Goal: Task Accomplishment & Management: Manage account settings

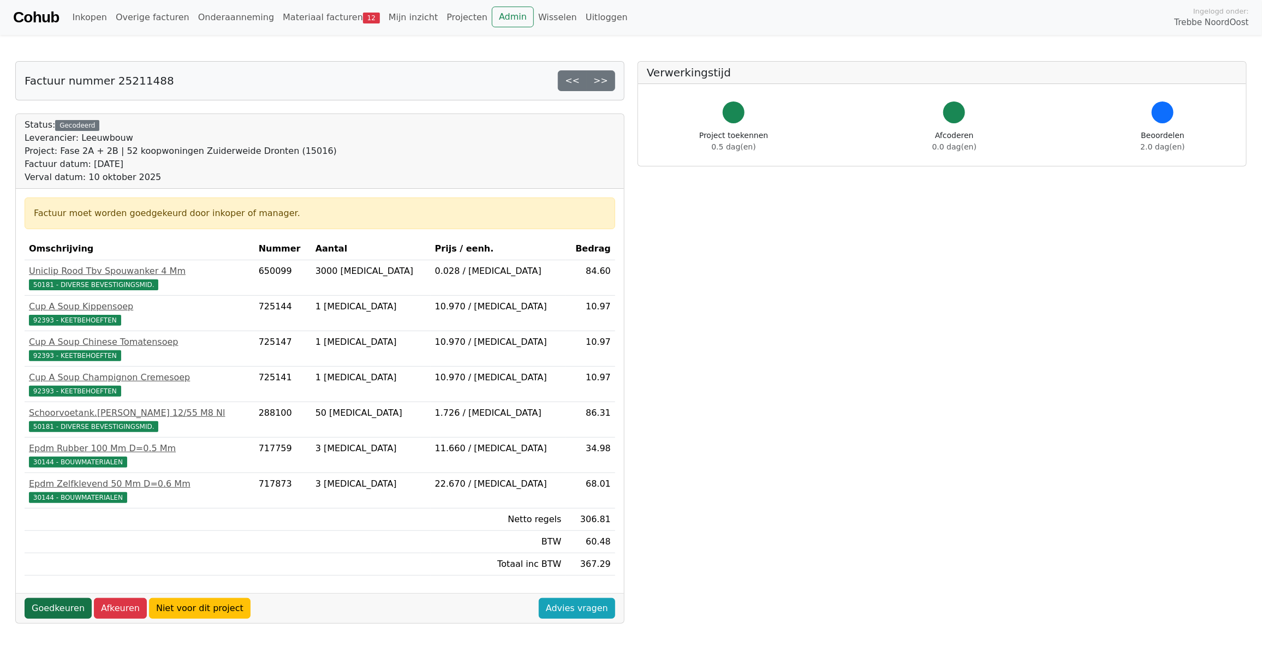
click at [53, 613] on link "Goedkeuren" at bounding box center [58, 608] width 67 height 21
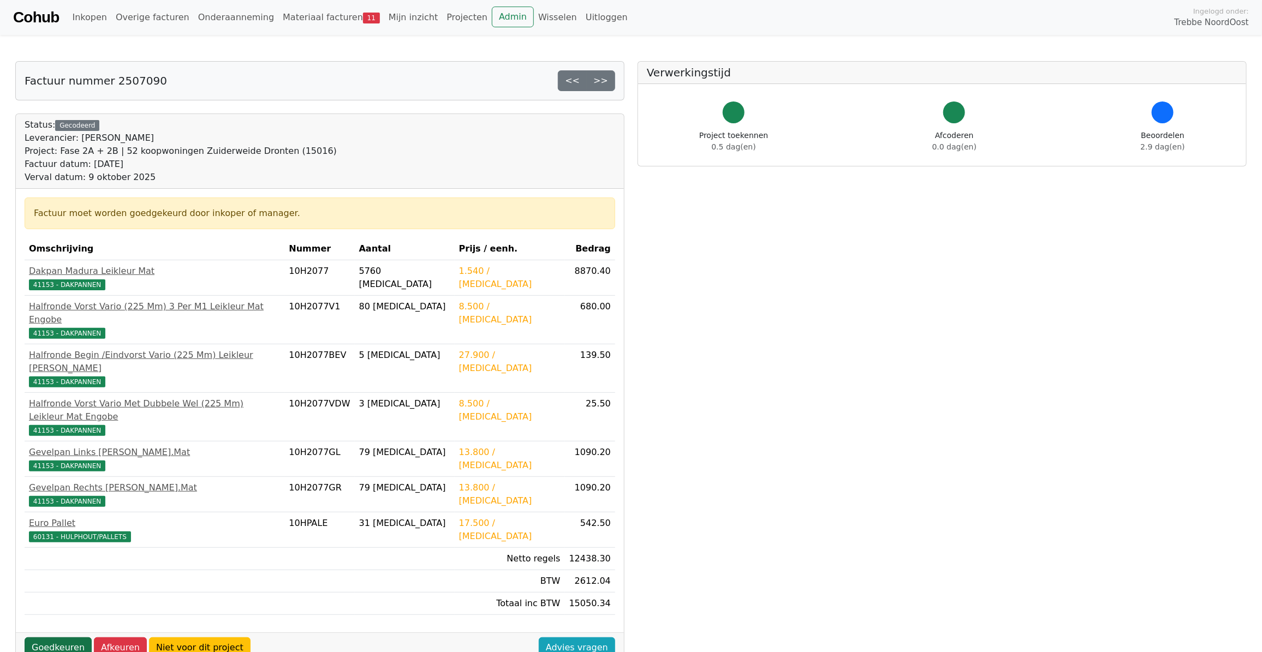
click at [60, 638] on link "Goedkeuren" at bounding box center [58, 648] width 67 height 21
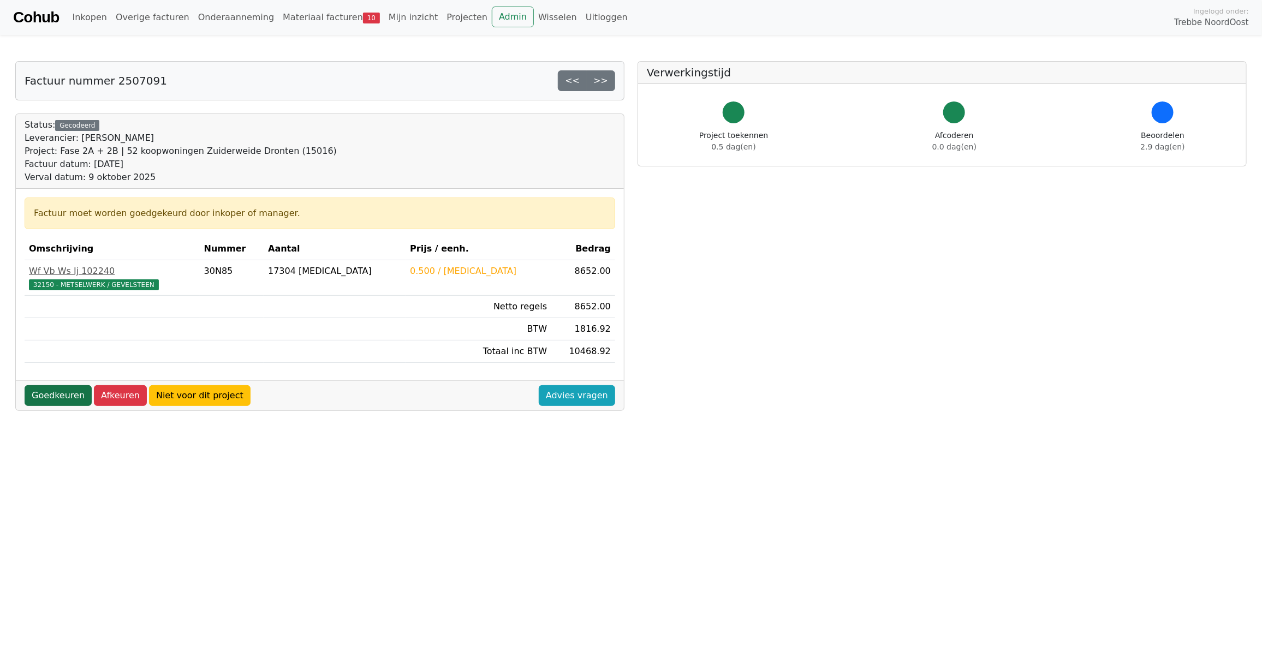
click at [59, 401] on link "Goedkeuren" at bounding box center [58, 395] width 67 height 21
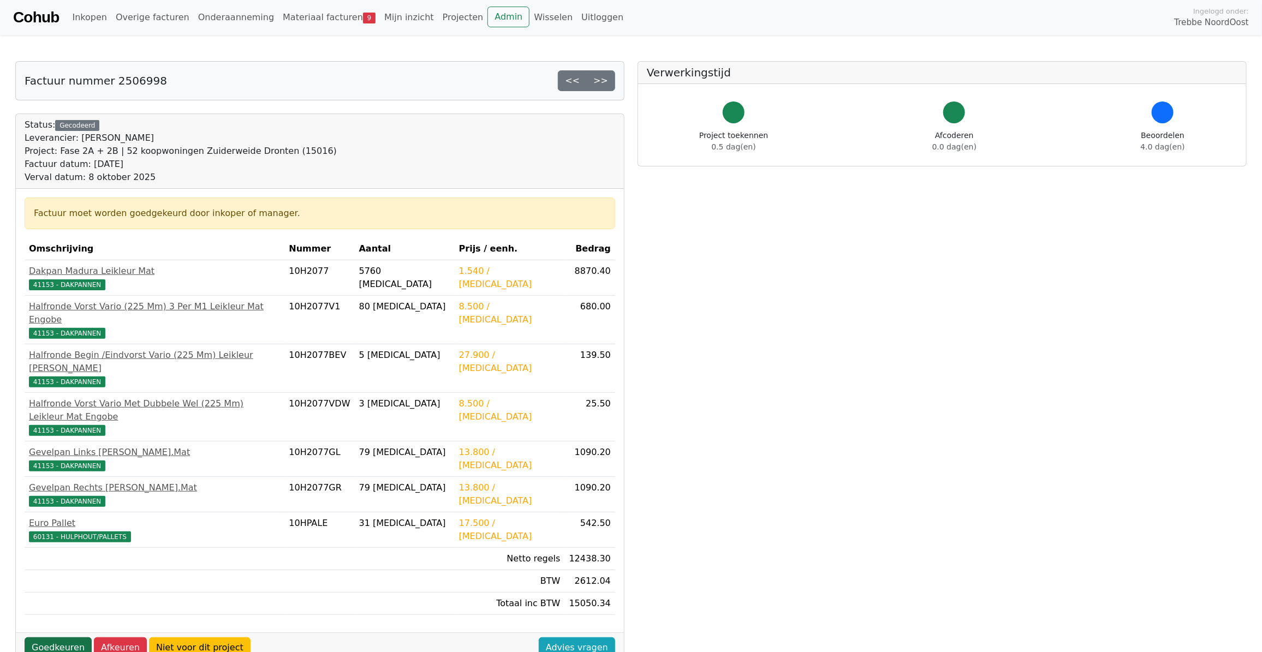
click at [56, 638] on link "Goedkeuren" at bounding box center [58, 648] width 67 height 21
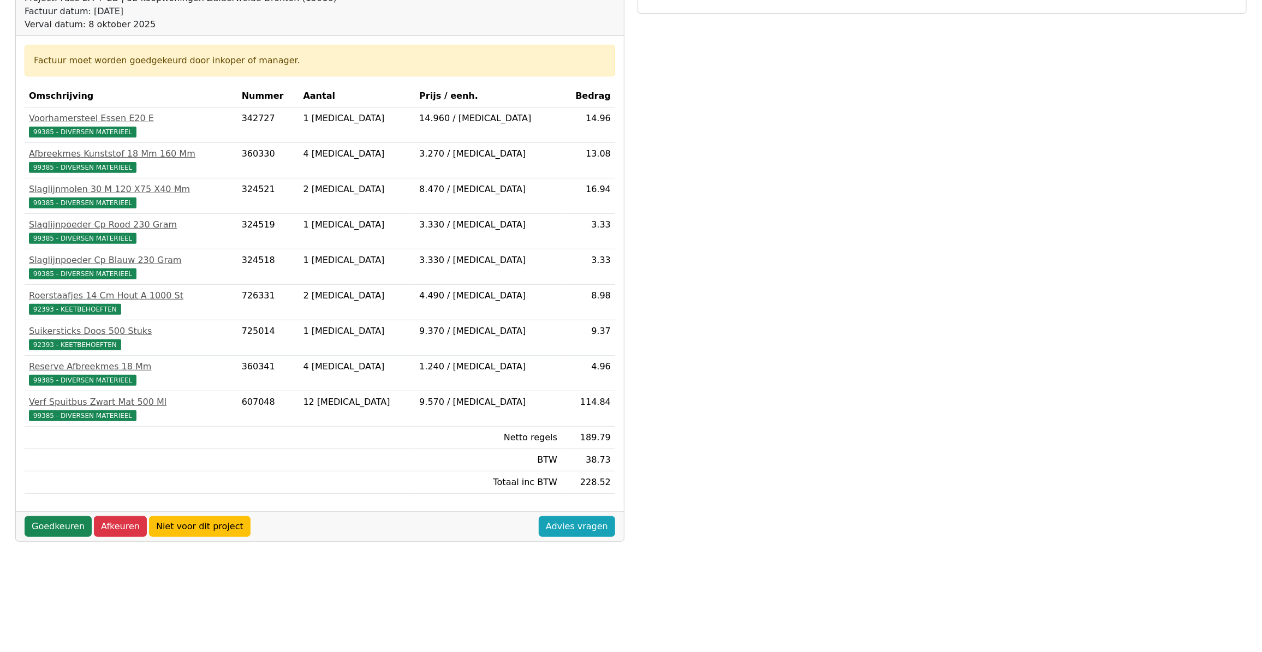
scroll to position [157, 0]
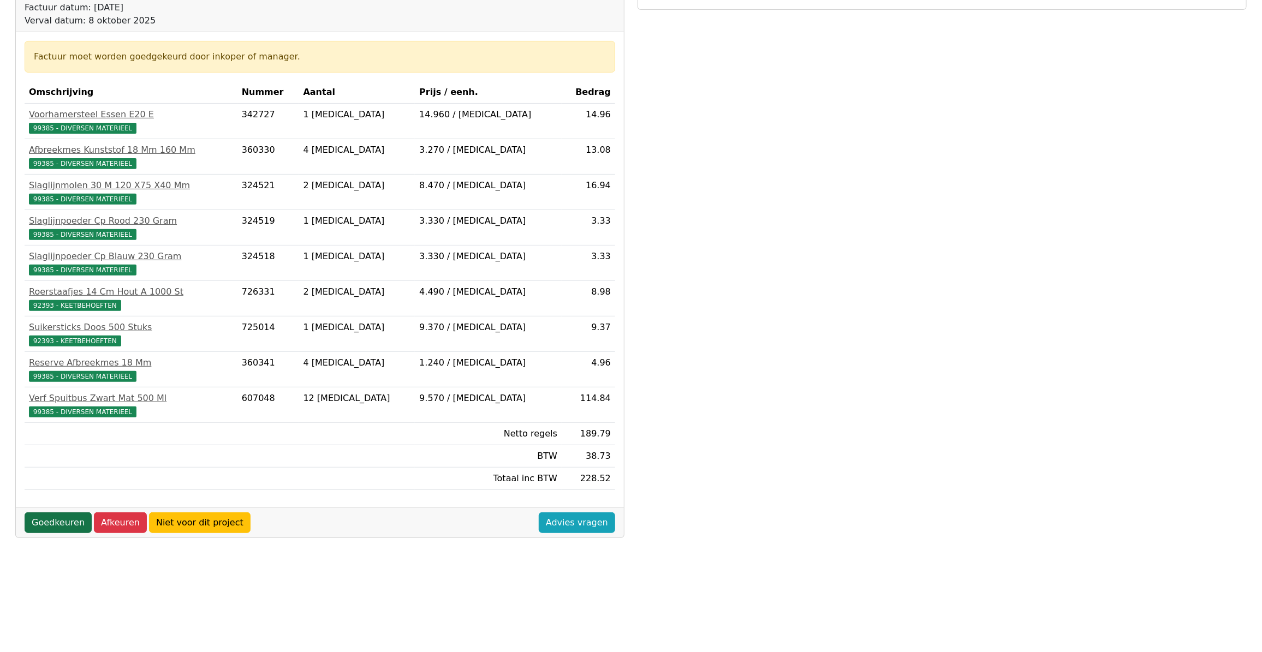
click at [54, 530] on link "Goedkeuren" at bounding box center [58, 523] width 67 height 21
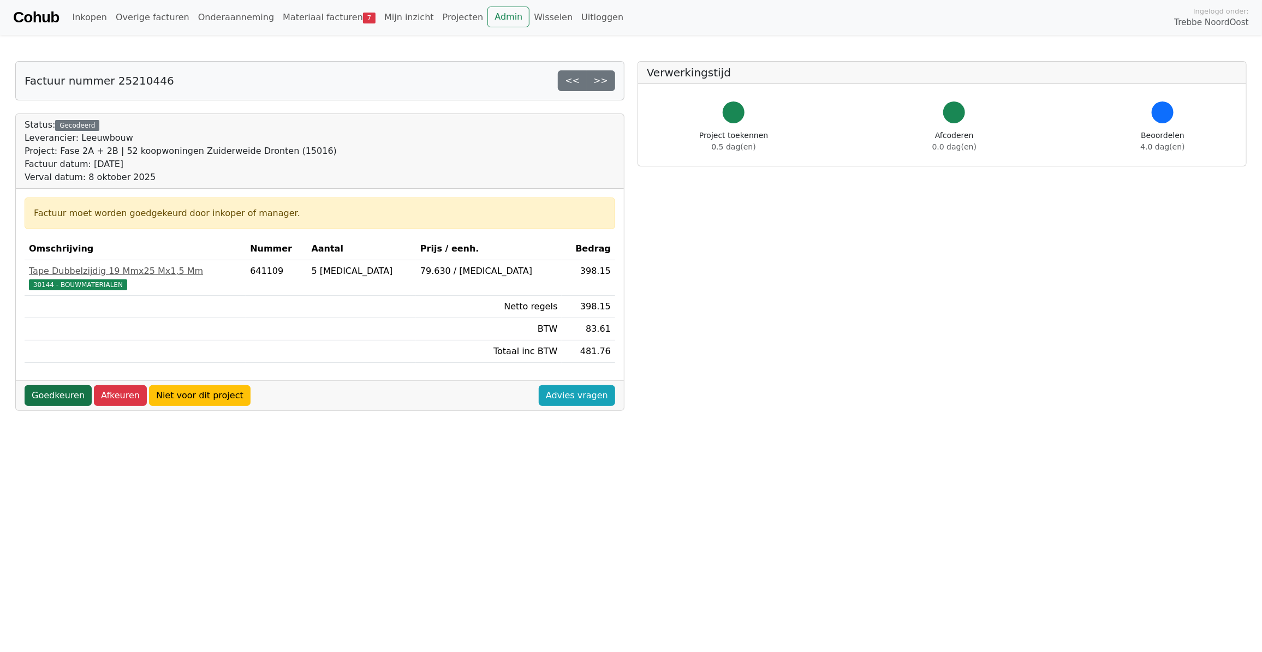
click at [52, 399] on link "Goedkeuren" at bounding box center [58, 395] width 67 height 21
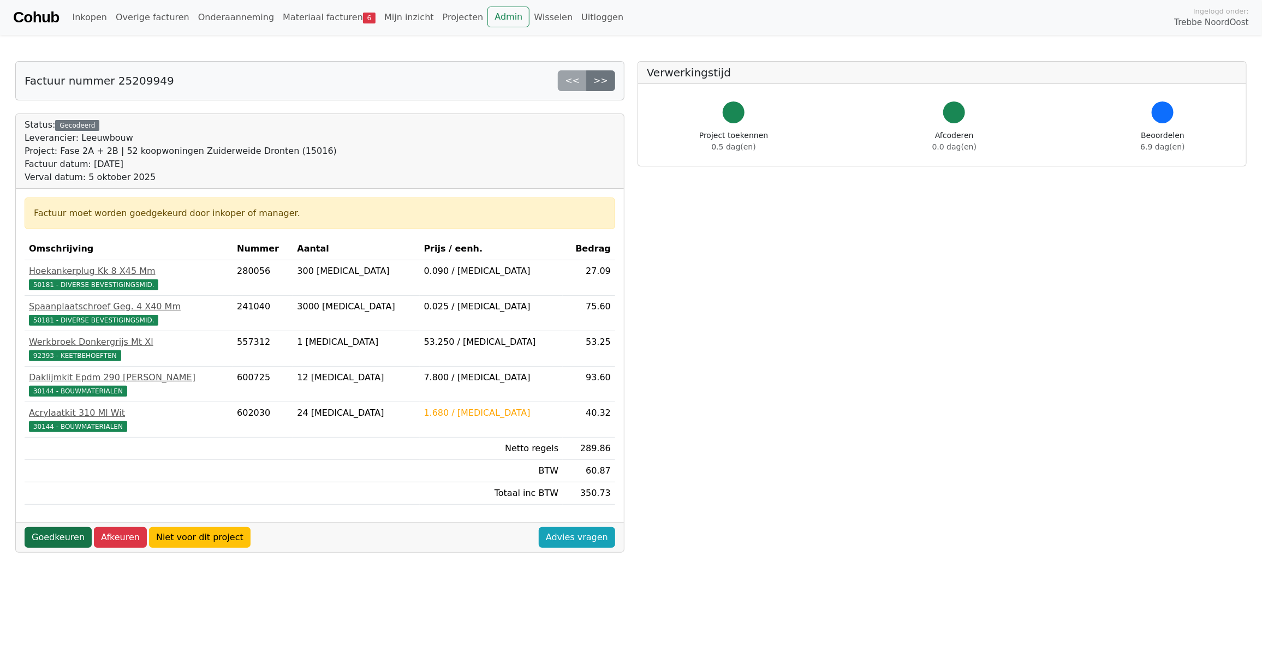
click at [52, 542] on link "Goedkeuren" at bounding box center [58, 537] width 67 height 21
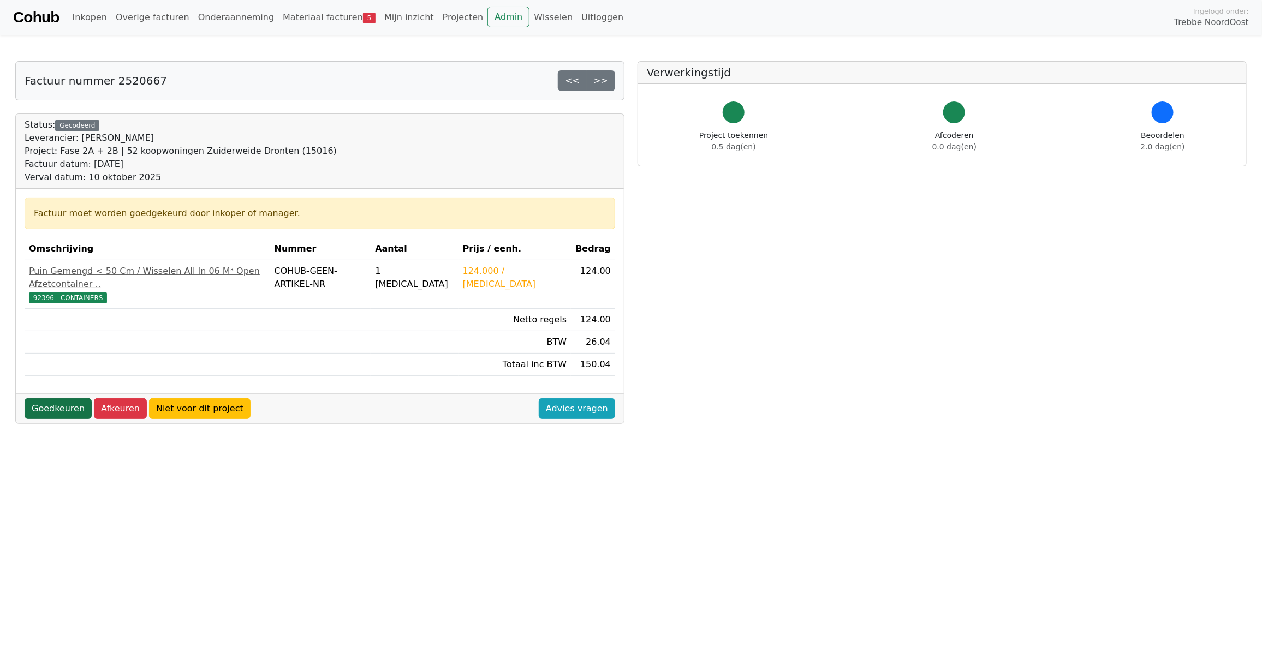
click at [63, 399] on link "Goedkeuren" at bounding box center [58, 409] width 67 height 21
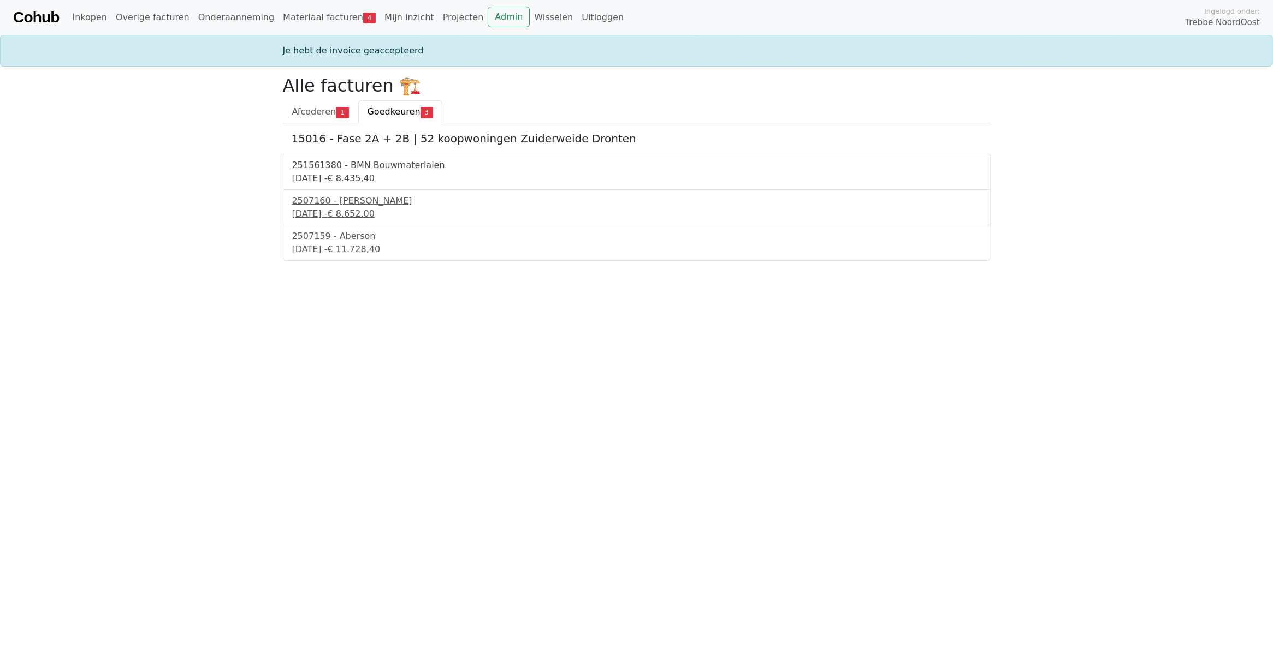
click at [347, 176] on div "9 september 2025 - € 8.435,40" at bounding box center [636, 178] width 689 height 13
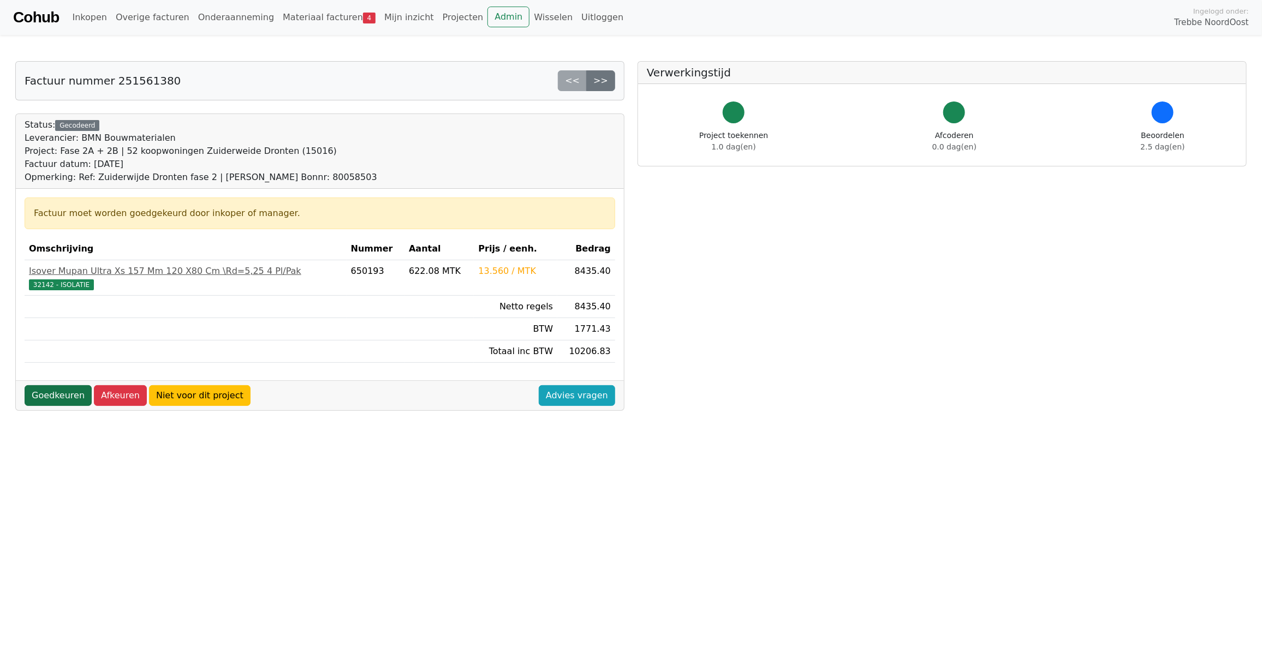
click at [56, 400] on link "Goedkeuren" at bounding box center [58, 395] width 67 height 21
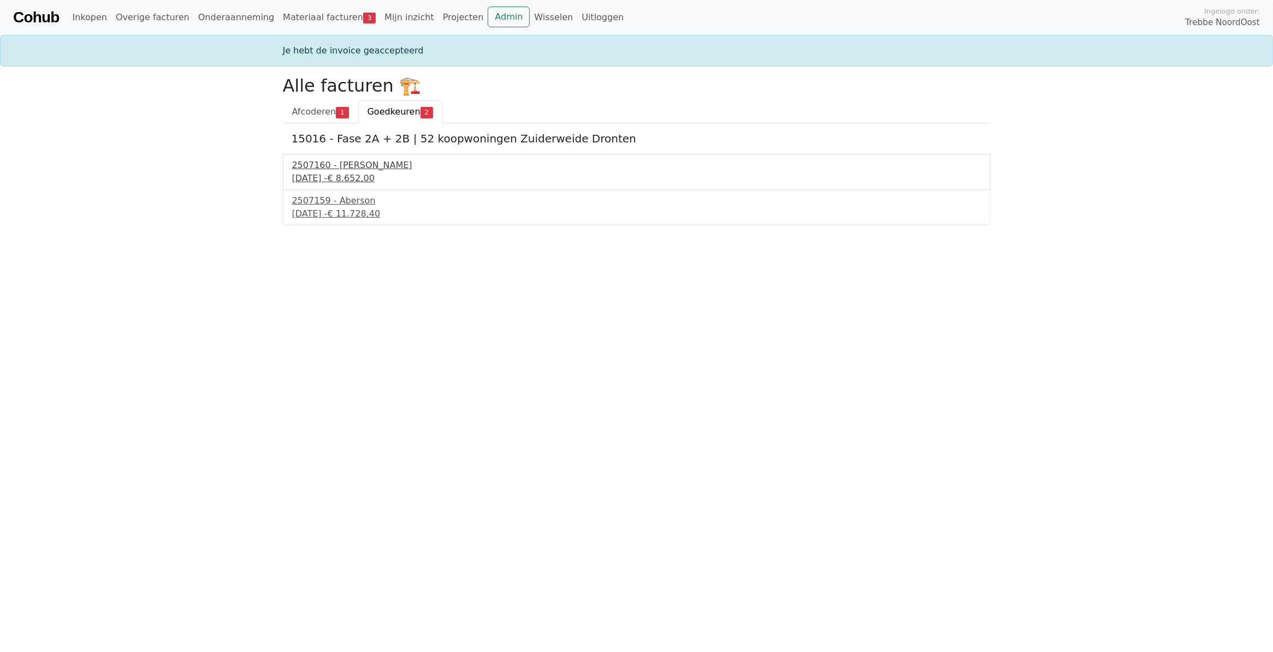
click at [347, 174] on div "[DATE] - € 8.652,00" at bounding box center [636, 178] width 689 height 13
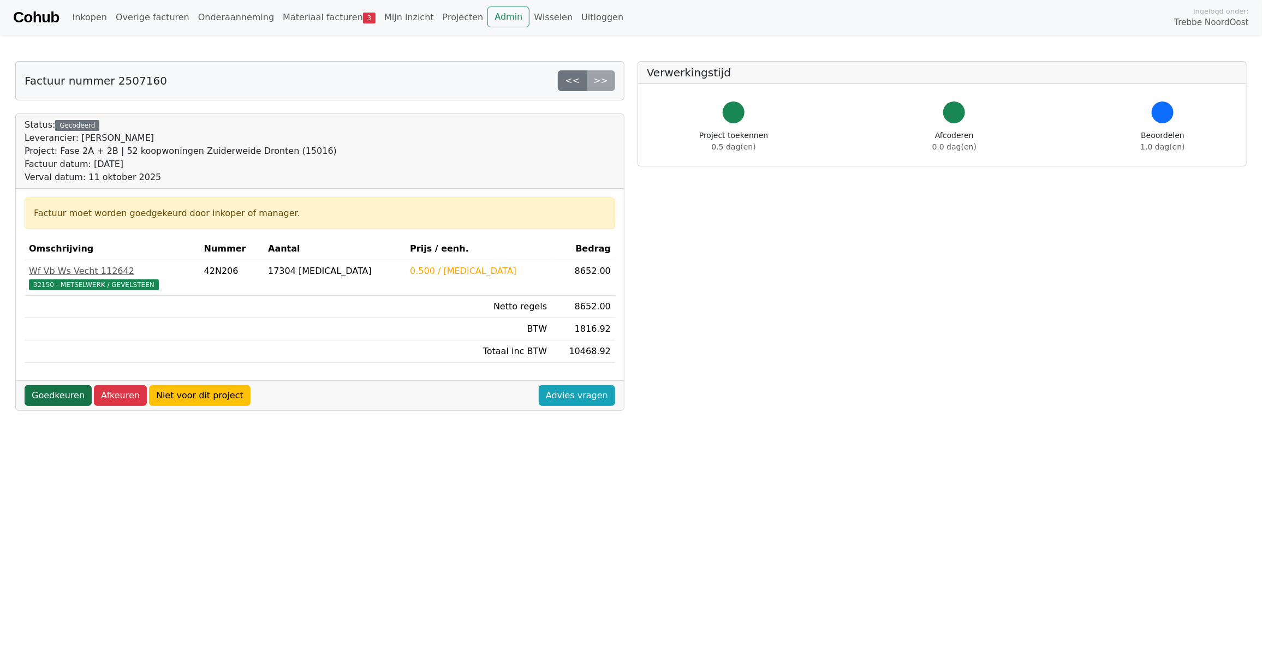
click at [56, 397] on link "Goedkeuren" at bounding box center [58, 395] width 67 height 21
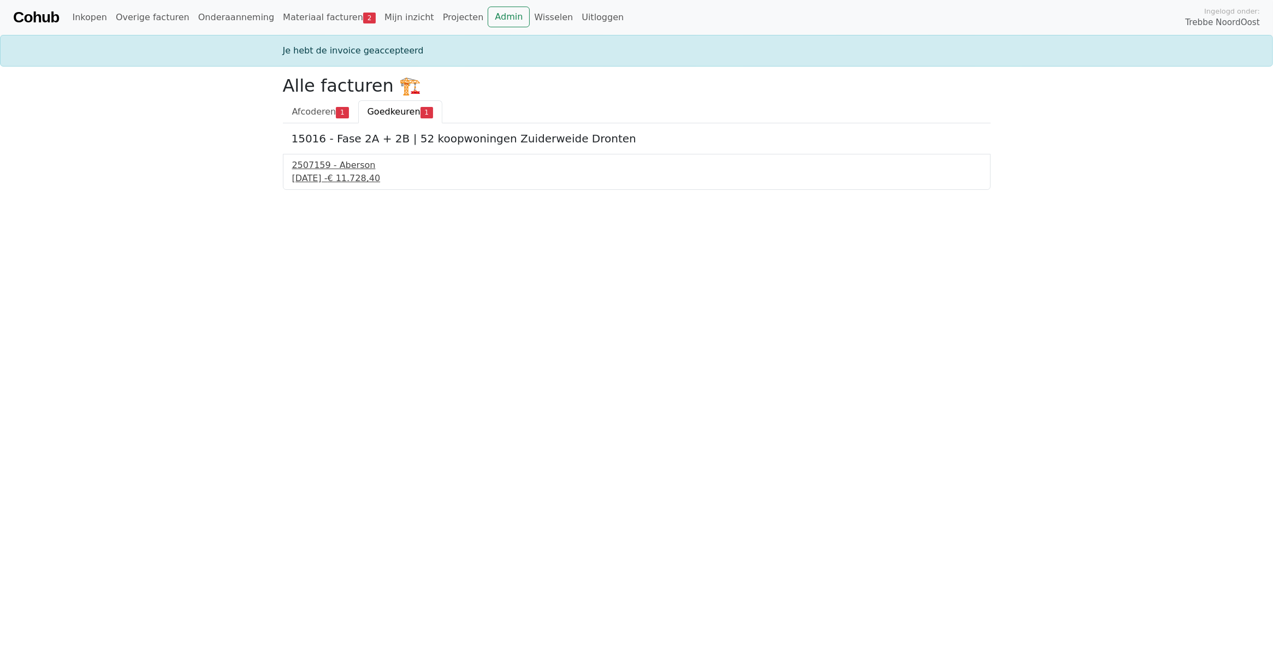
click at [348, 175] on div "[DATE] - € 11.728,40" at bounding box center [636, 178] width 689 height 13
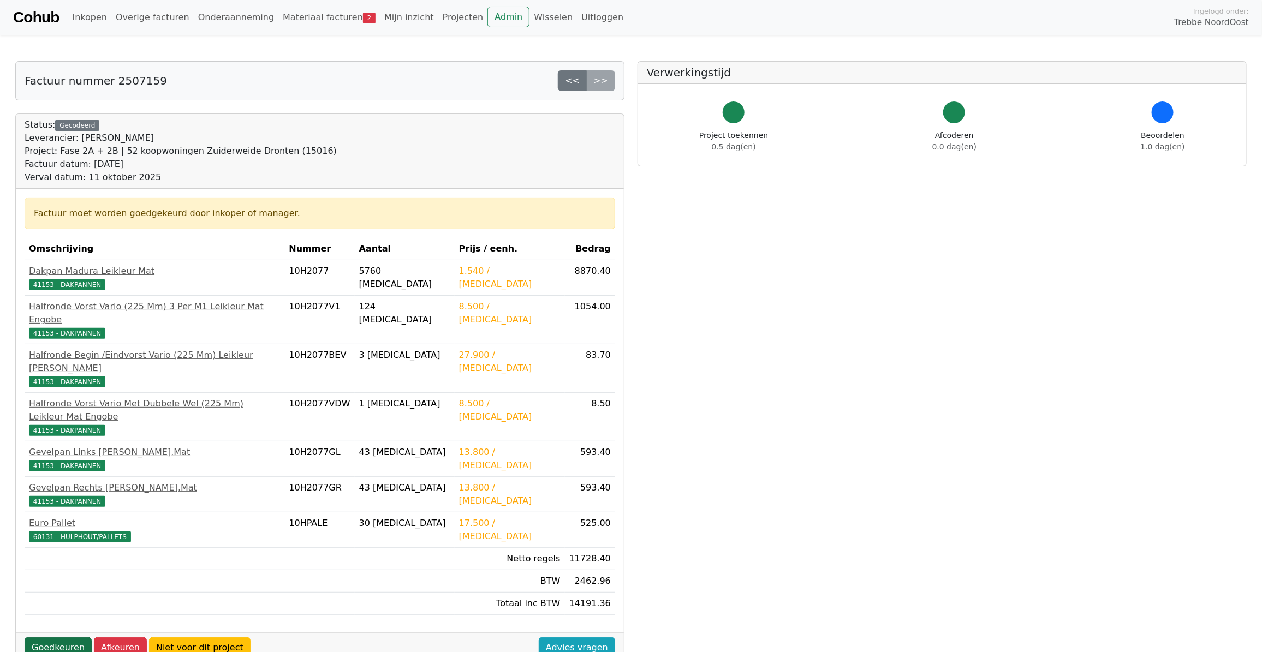
click at [66, 638] on link "Goedkeuren" at bounding box center [58, 648] width 67 height 21
